Goal: Navigation & Orientation: Find specific page/section

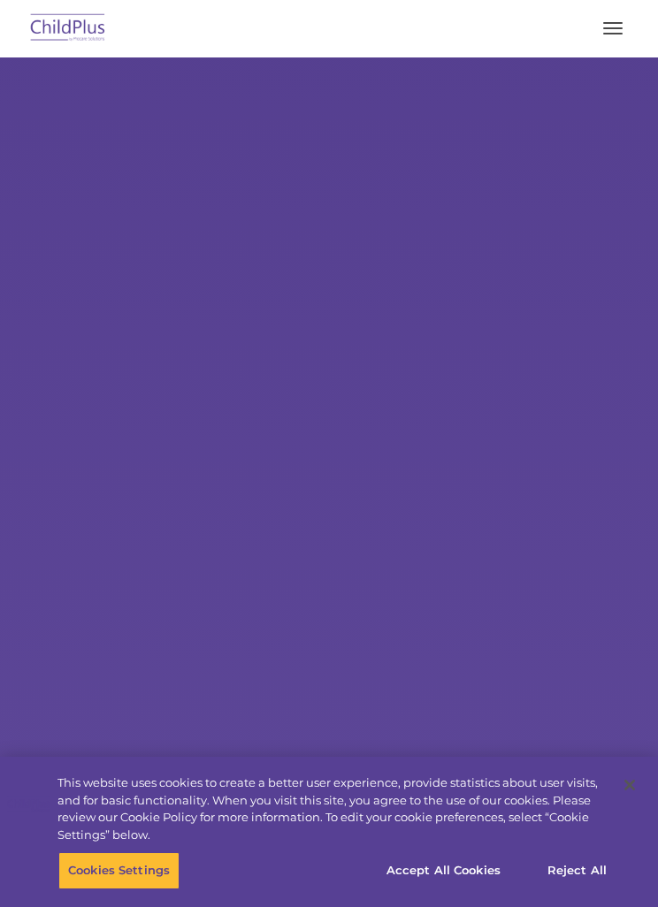
select select "MEDIUM"
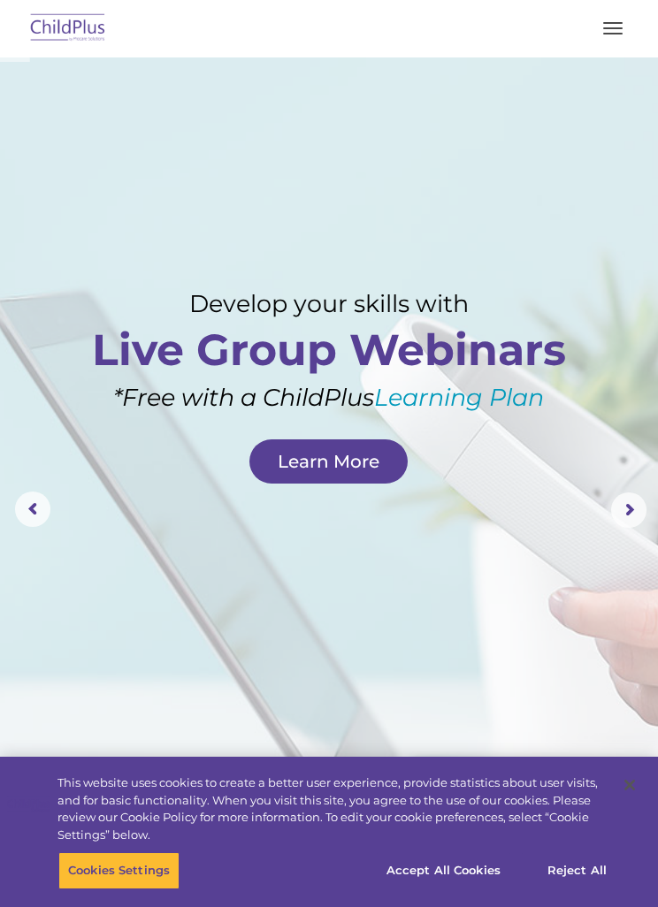
click at [608, 32] on button "button" at bounding box center [612, 28] width 37 height 28
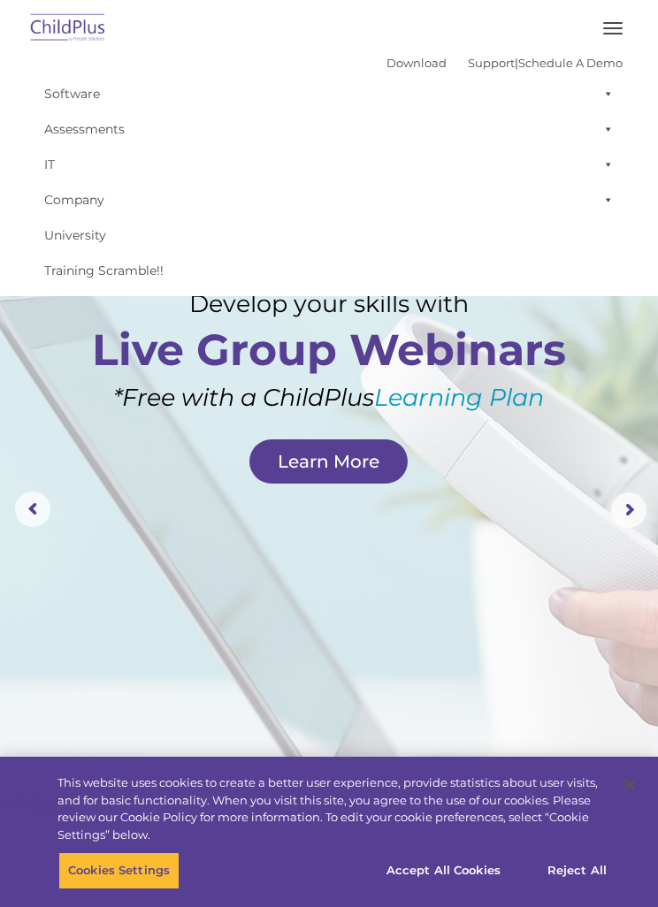
click at [497, 555] on rs-layer at bounding box center [329, 510] width 658 height 906
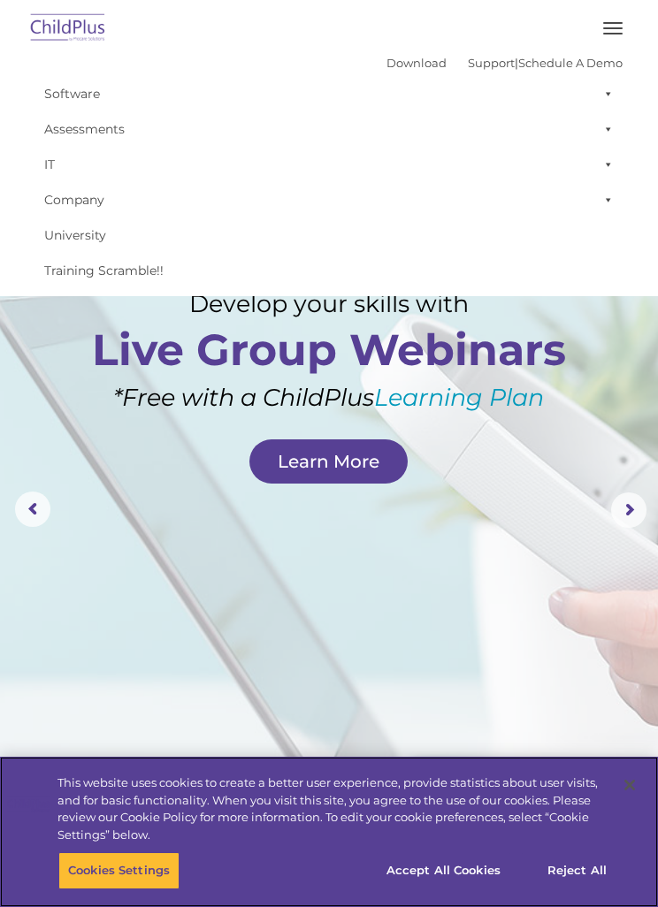
click at [482, 853] on button "Accept All Cookies" at bounding box center [444, 871] width 134 height 37
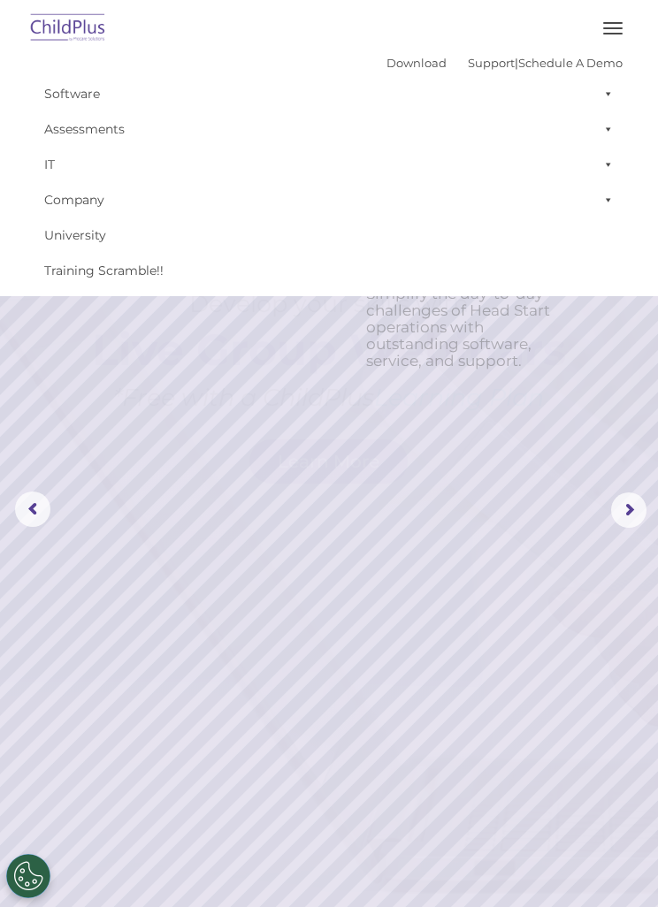
click at [608, 25] on button "button" at bounding box center [612, 28] width 37 height 28
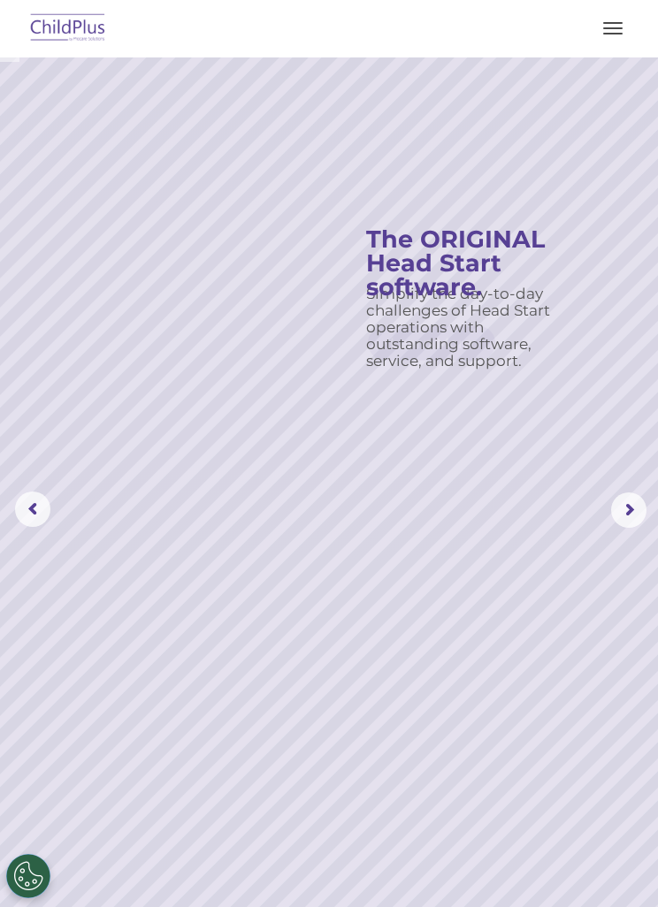
click at [616, 42] on button "button" at bounding box center [612, 28] width 37 height 28
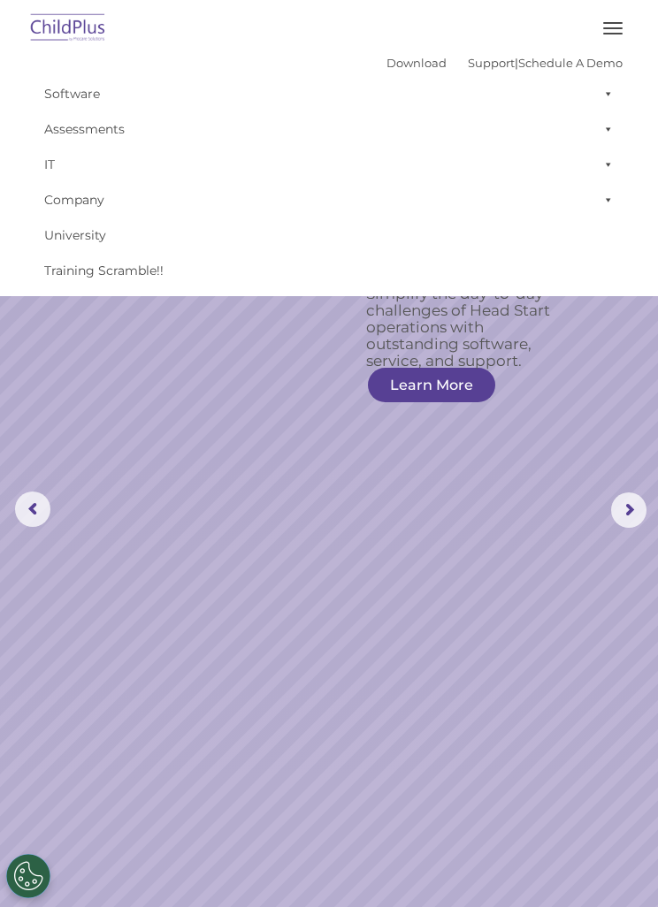
click at [600, 87] on span at bounding box center [605, 93] width 18 height 35
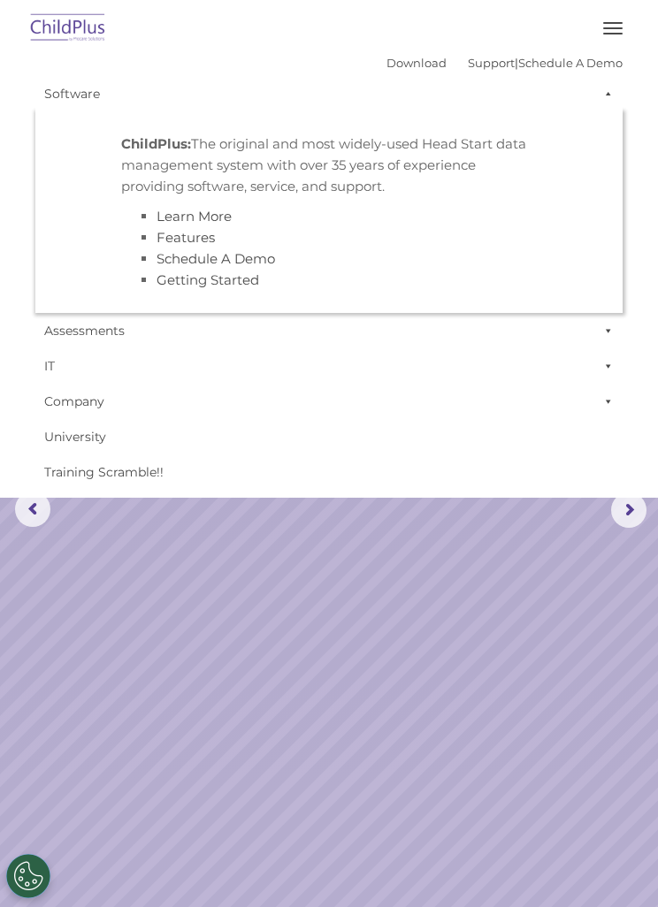
click at [483, 393] on link "Company" at bounding box center [328, 401] width 587 height 35
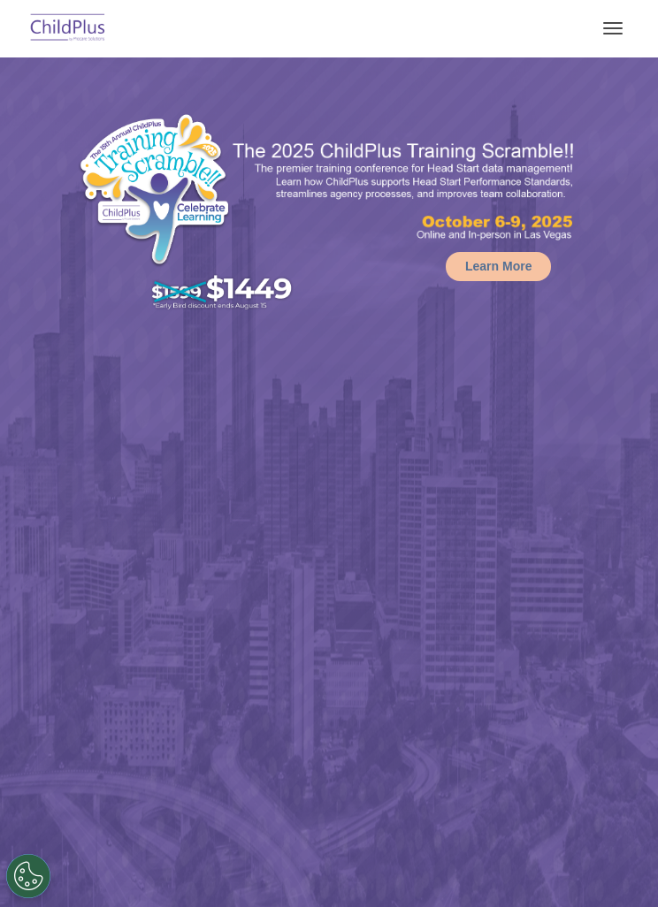
select select "MEDIUM"
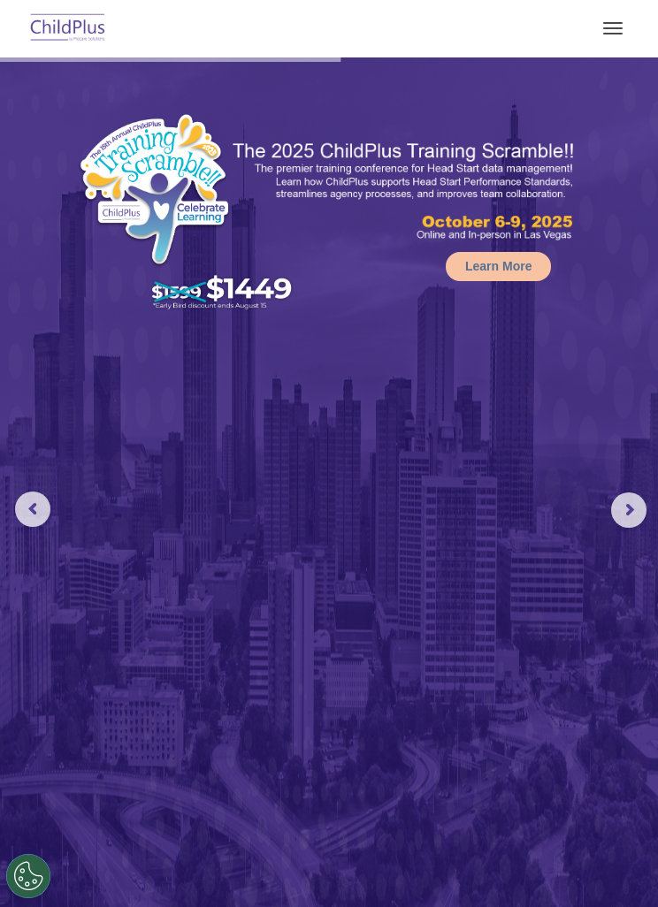
click at [607, 22] on span "button" at bounding box center [612, 23] width 19 height 2
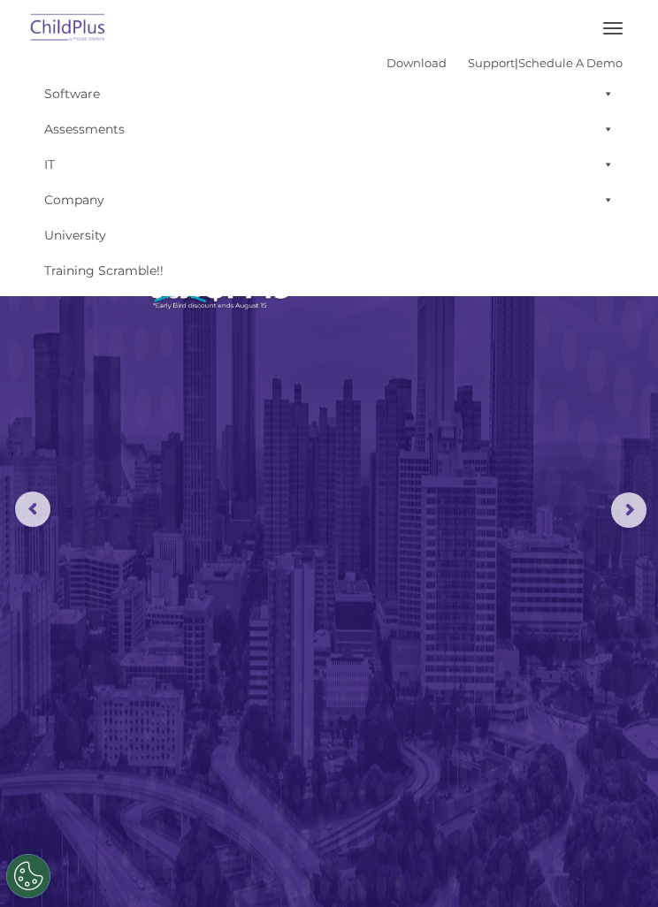
click at [606, 35] on button "button" at bounding box center [612, 28] width 37 height 28
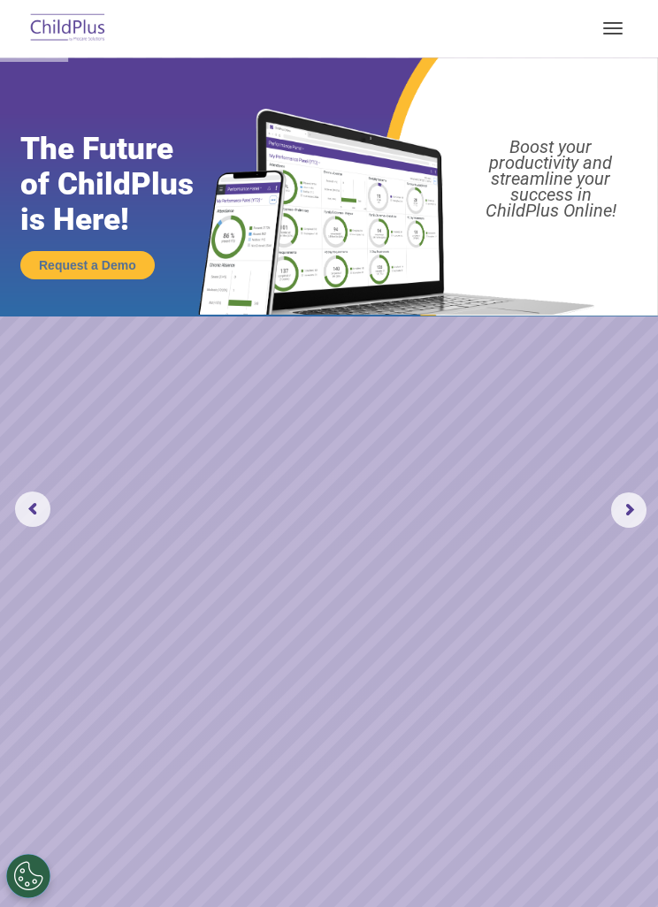
click at [82, 38] on img at bounding box center [68, 29] width 83 height 42
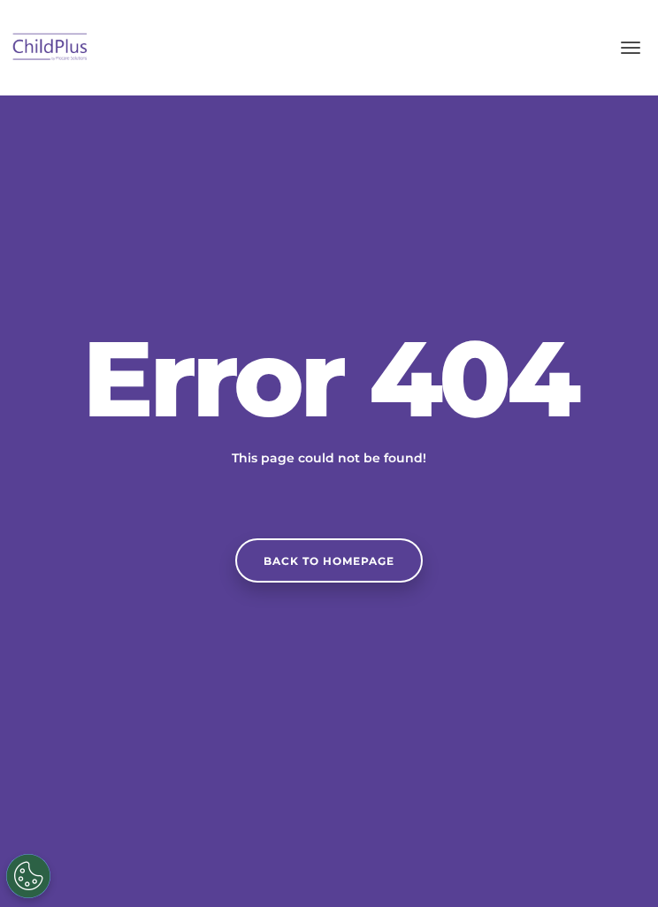
click at [382, 580] on link "Back to homepage" at bounding box center [328, 561] width 187 height 44
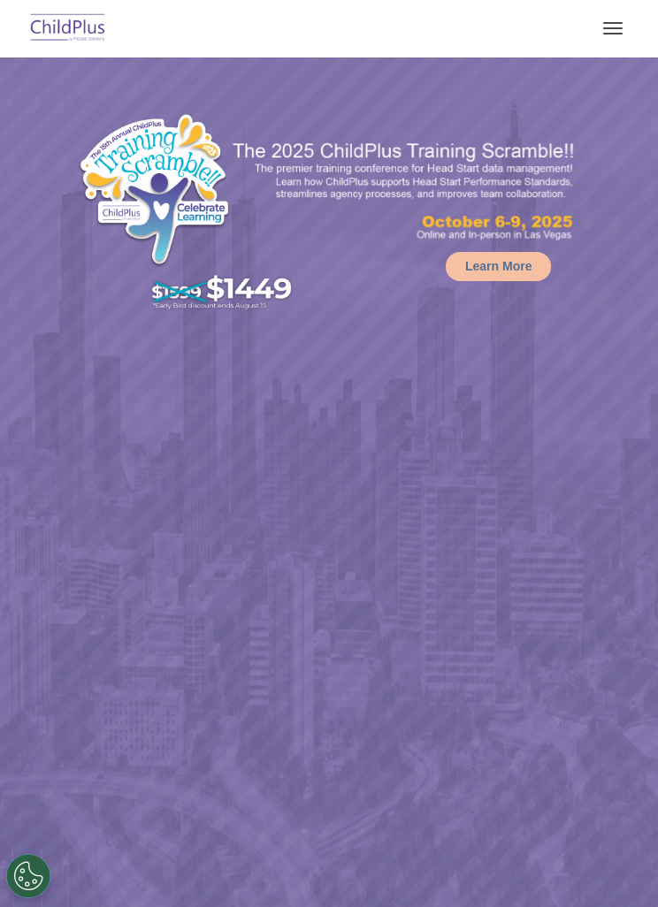
select select "MEDIUM"
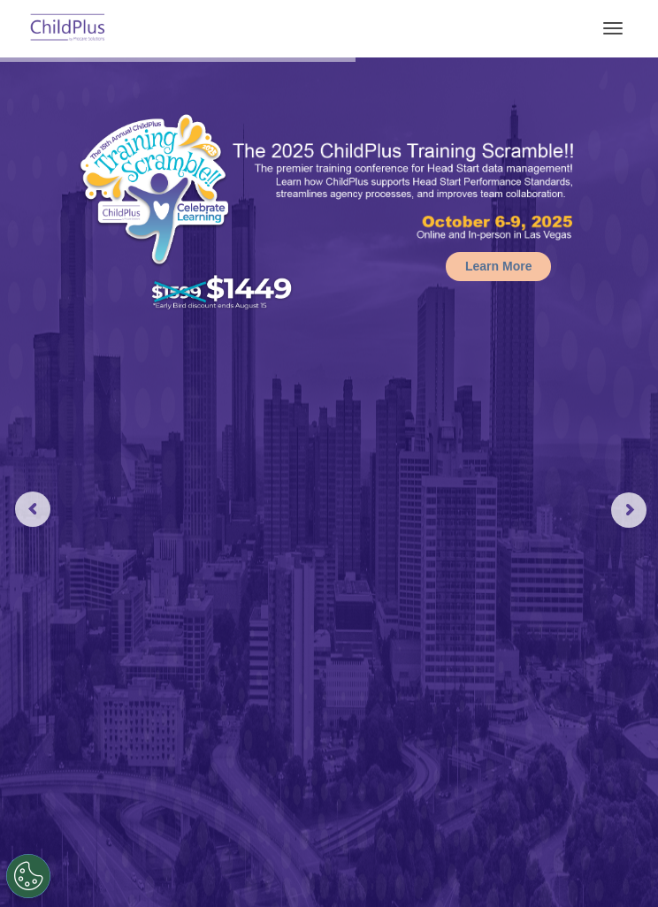
click at [623, 27] on button "button" at bounding box center [612, 28] width 37 height 28
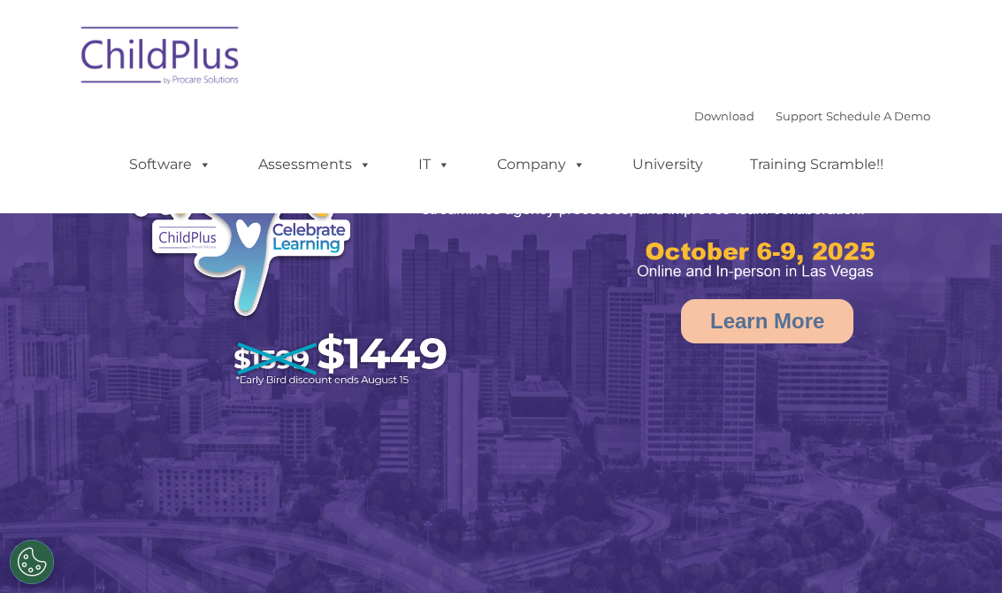
select select "MEDIUM"
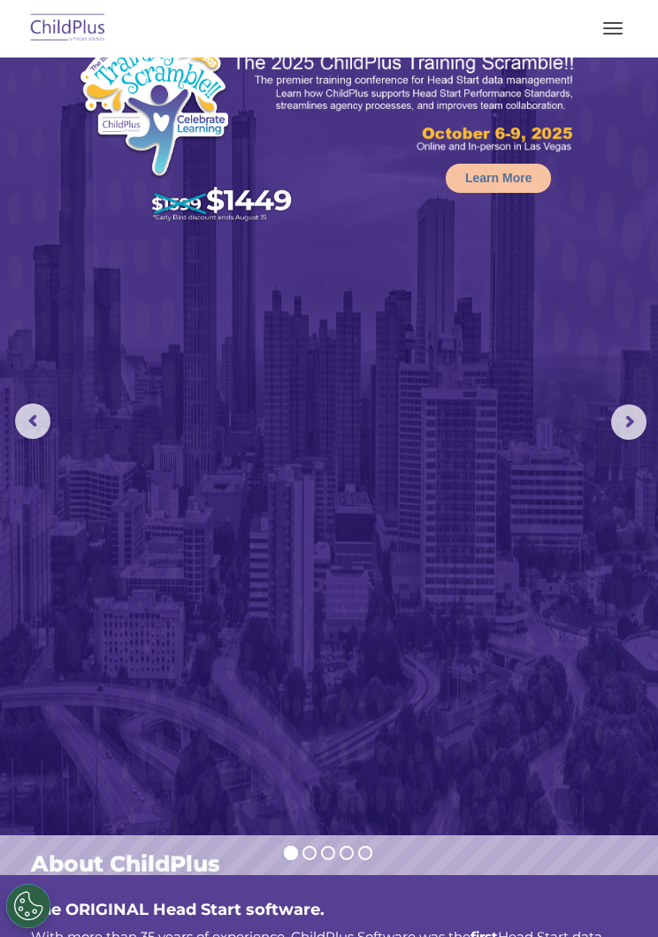
click at [611, 33] on span "button" at bounding box center [612, 34] width 19 height 2
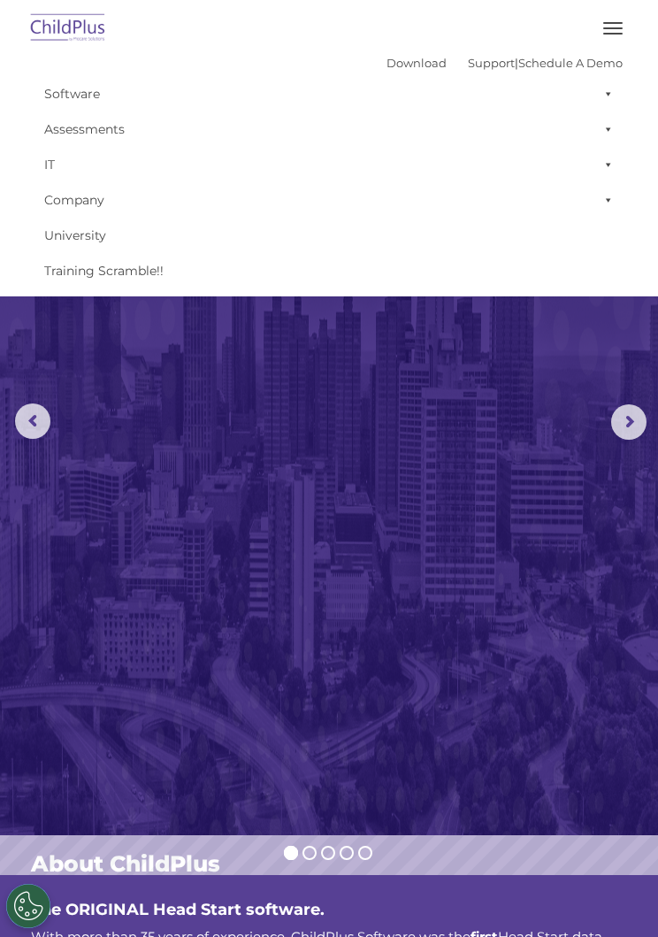
click at [142, 197] on link "Company" at bounding box center [328, 199] width 587 height 35
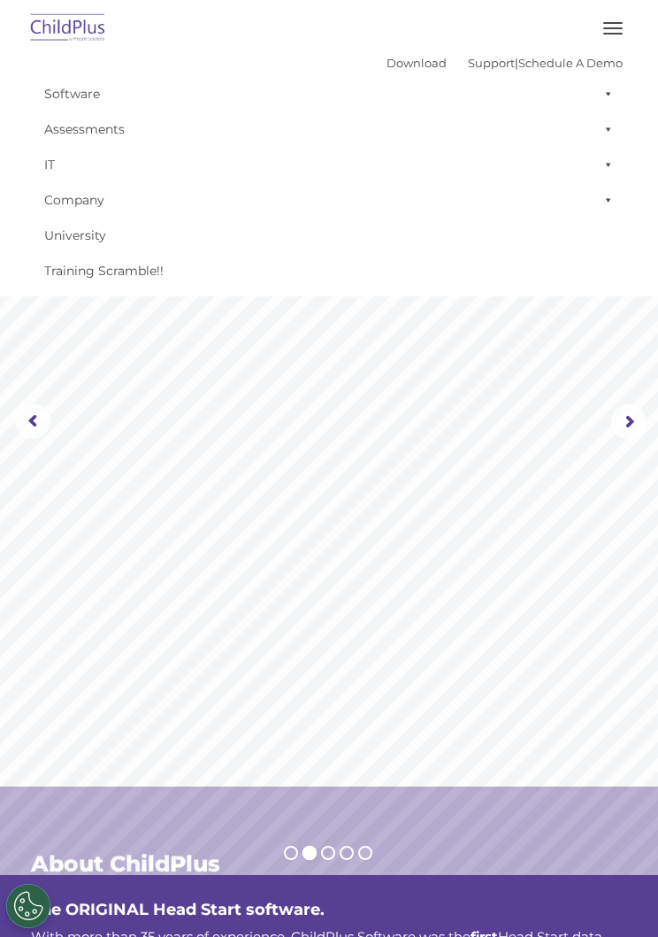
click at [279, 851] on rs-slide "Request a Demo The Future of ChildPlus is Here! Boost your productivity and str…" at bounding box center [329, 422] width 658 height 906
click at [102, 18] on img at bounding box center [68, 29] width 83 height 42
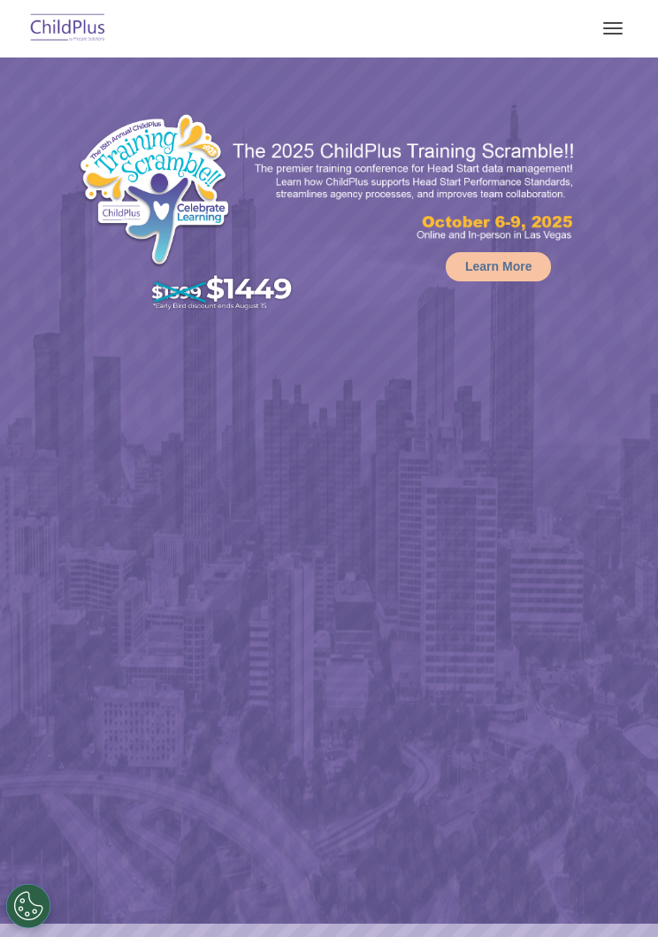
select select "MEDIUM"
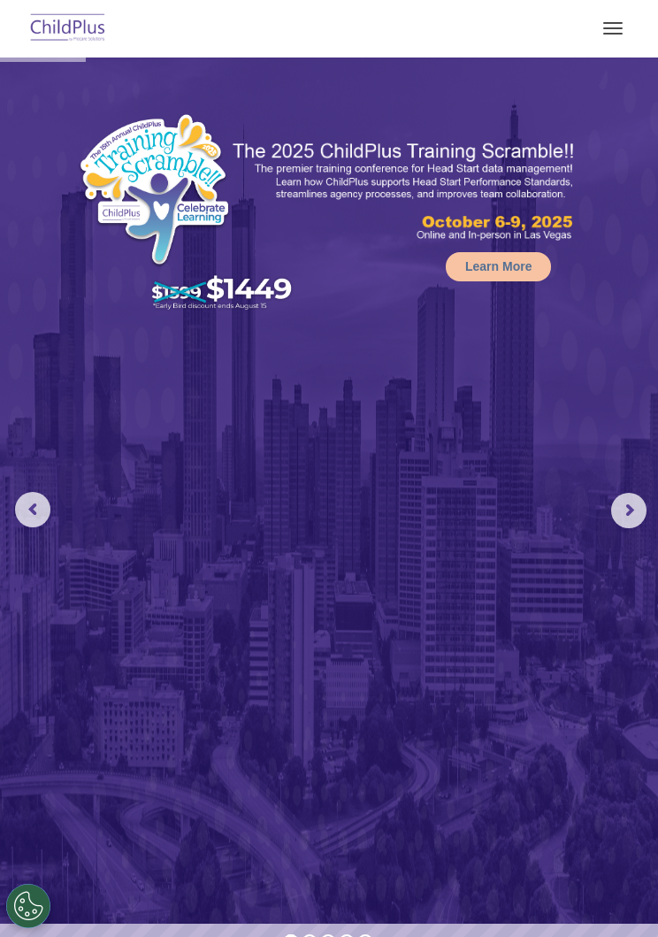
click at [614, 20] on button "button" at bounding box center [612, 28] width 37 height 28
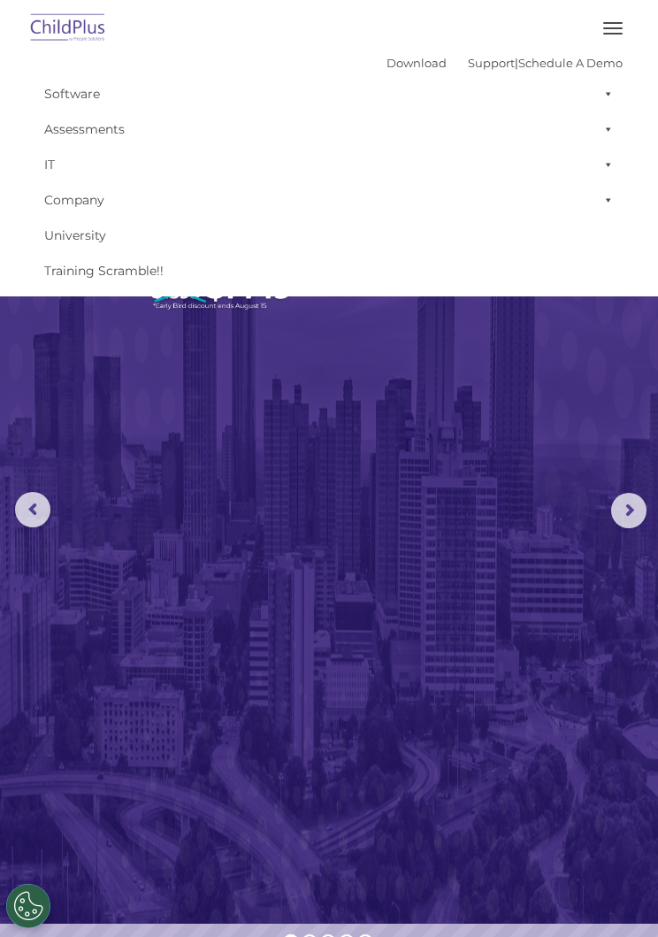
click at [397, 63] on link "Download" at bounding box center [416, 63] width 60 height 14
